Goal: Find contact information: Find contact information

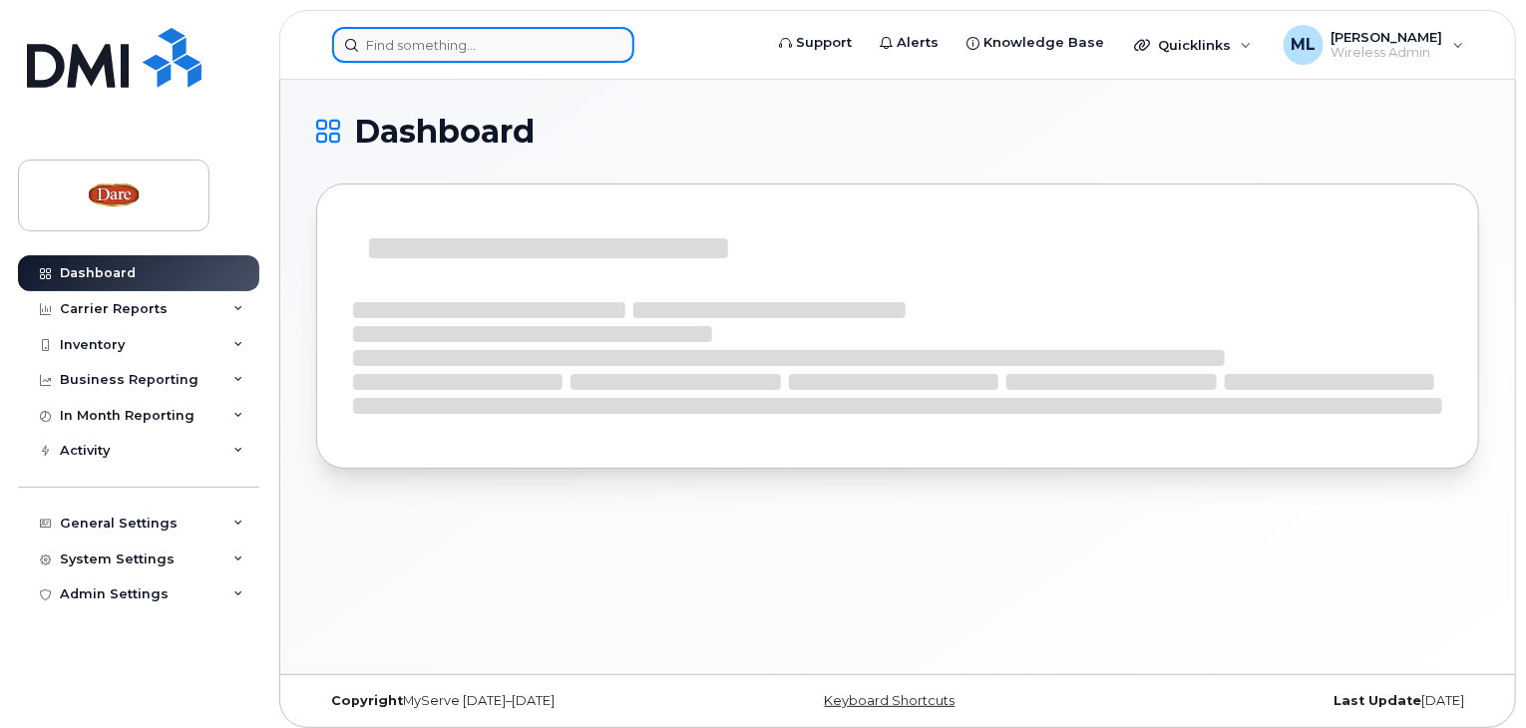
click at [435, 39] on input at bounding box center [483, 45] width 302 height 36
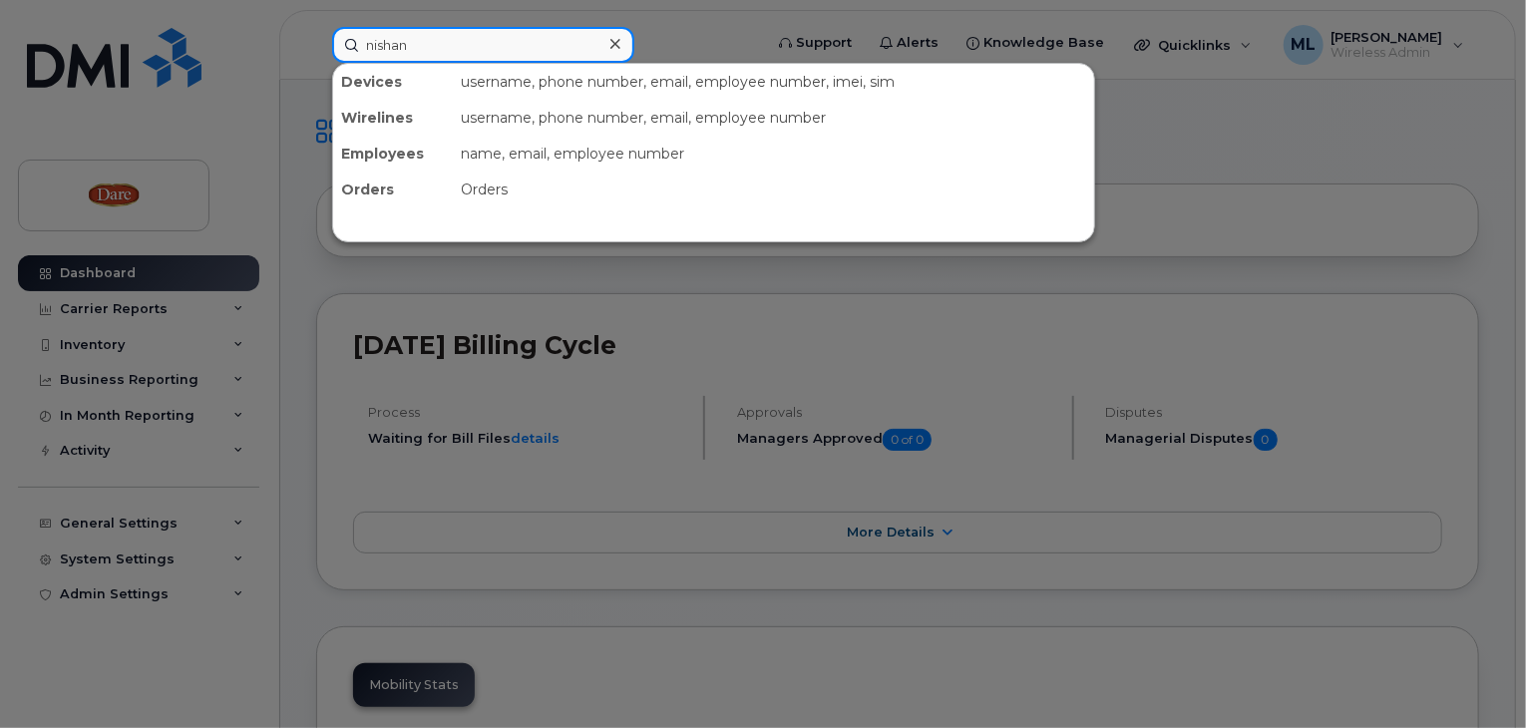
type input "nishan"
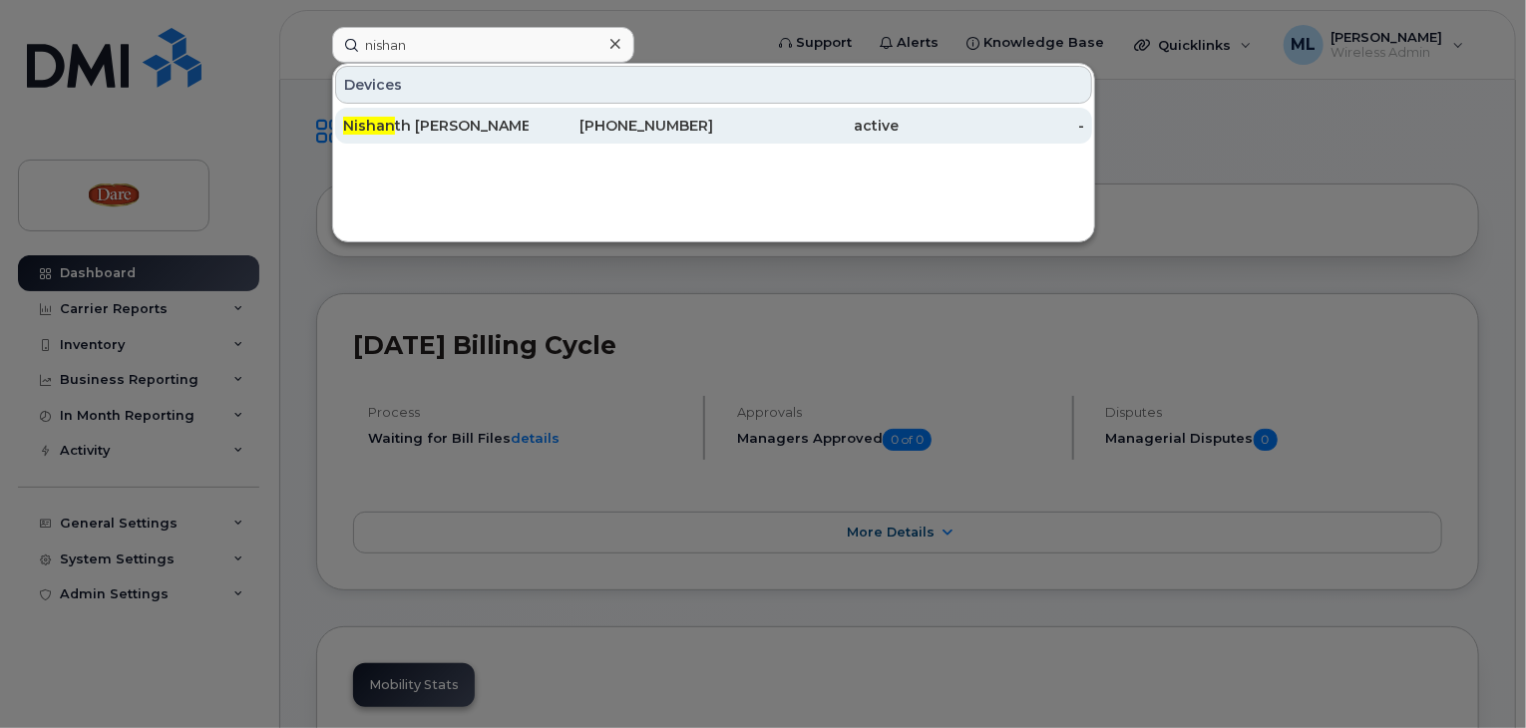
click at [373, 129] on span "Nishan" at bounding box center [369, 126] width 52 height 18
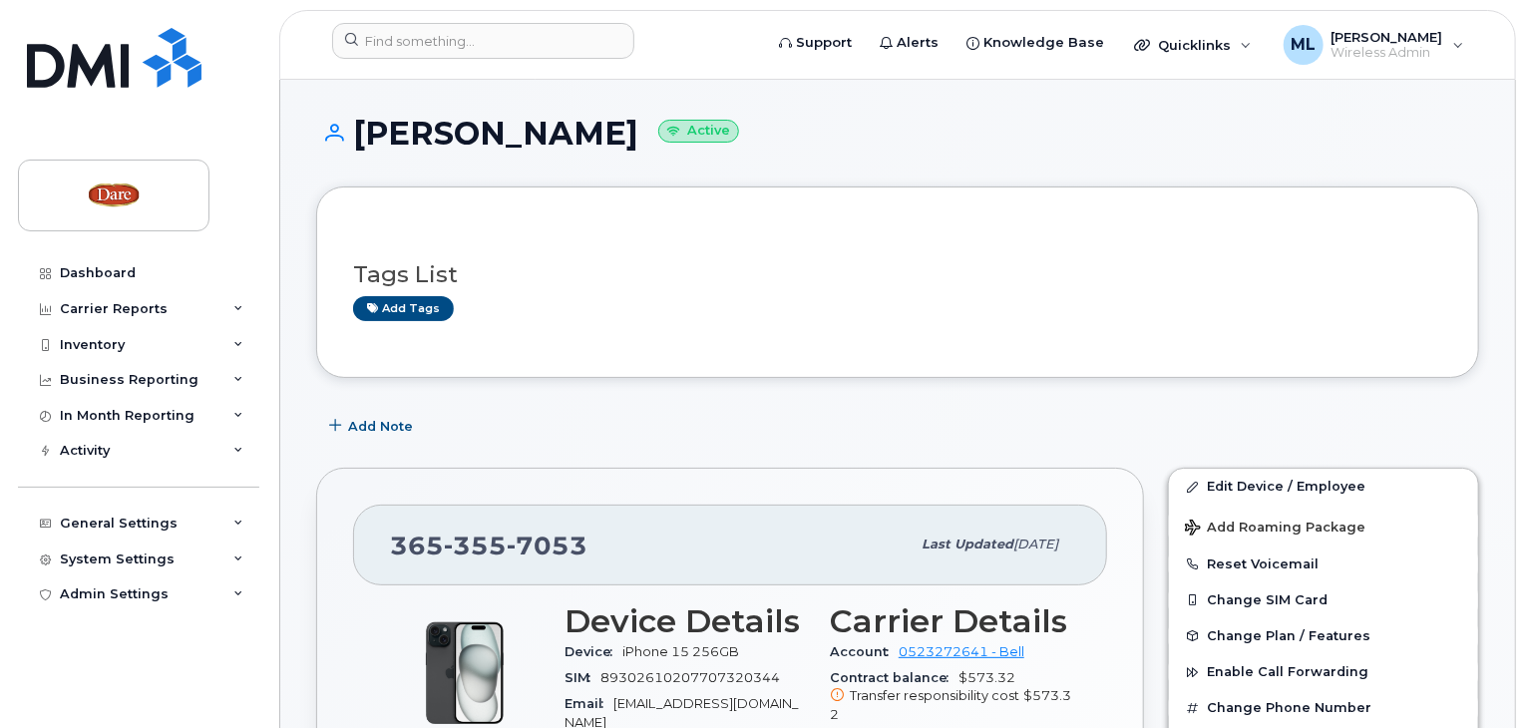
drag, startPoint x: 355, startPoint y: 135, endPoint x: 678, endPoint y: 120, distance: 323.5
click at [678, 120] on h1 "Nishanth Chakilam Active" at bounding box center [897, 133] width 1163 height 35
copy h1 "Nishanth Chakilam"
drag, startPoint x: 395, startPoint y: 545, endPoint x: 581, endPoint y: 532, distance: 186.0
click at [581, 532] on span "365 355 7053" at bounding box center [489, 546] width 198 height 30
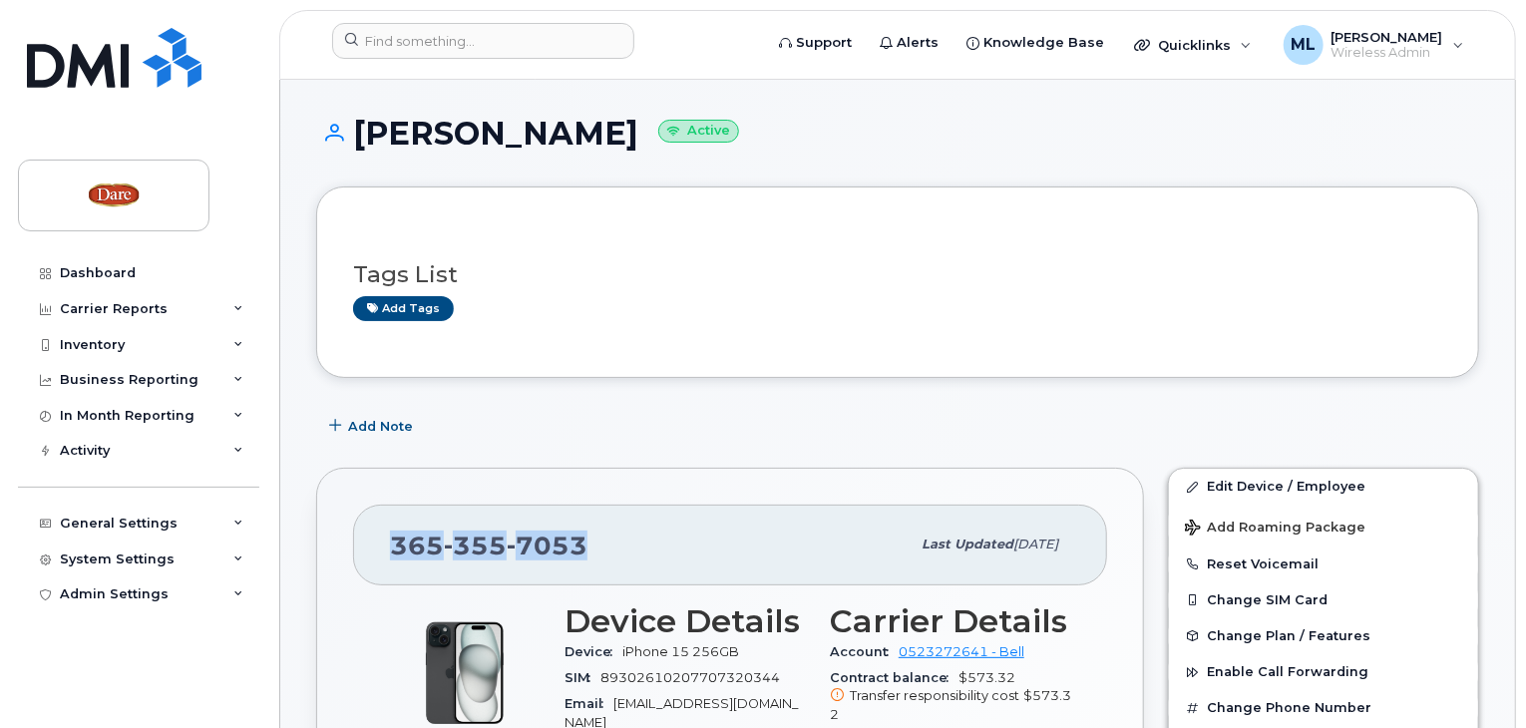
copy span "365 355 7053"
